Goal: Navigation & Orientation: Find specific page/section

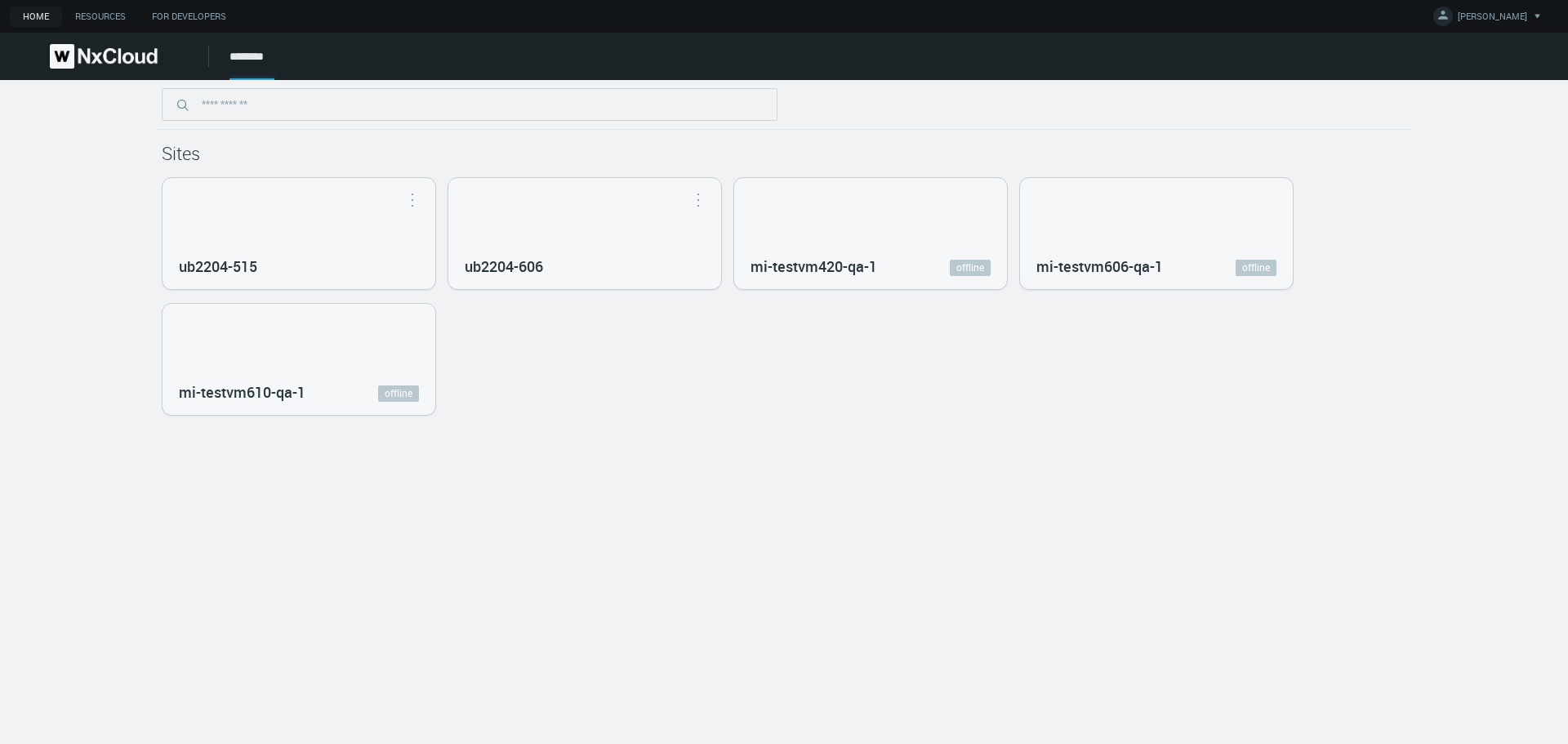
click at [720, 424] on div "Sites ub2204-515 Open in Nx Witness ub2204-606 Open in Nx Witness mi-testvm420-…" at bounding box center [784, 411] width 1568 height 664
